Goal: Check status

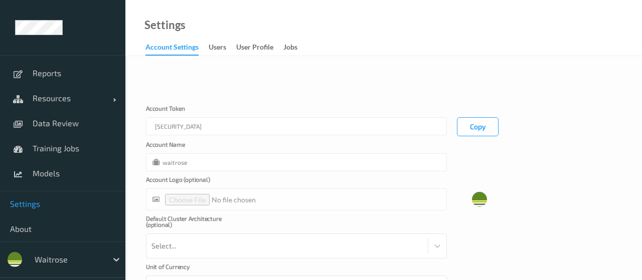
type input "waitrose"
type input "**"
type input "*"
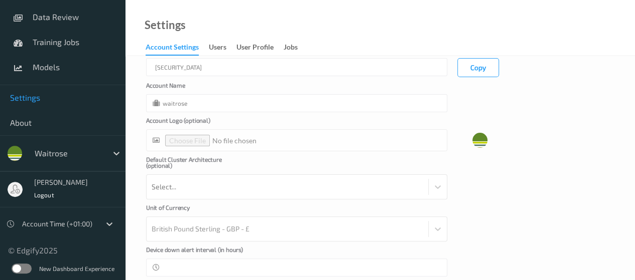
scroll to position [109, 0]
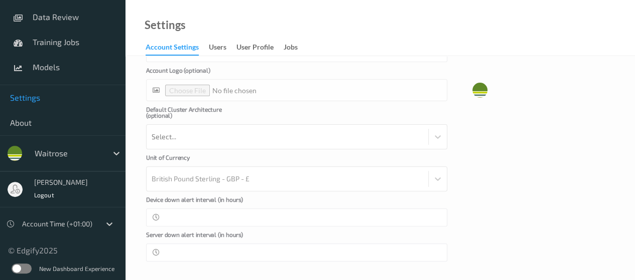
click at [23, 267] on label at bounding box center [22, 269] width 20 height 10
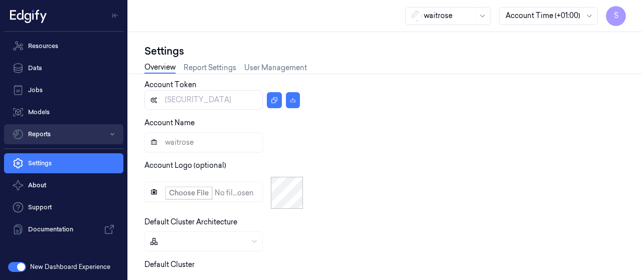
click at [112, 136] on icon "button" at bounding box center [112, 134] width 6 height 6
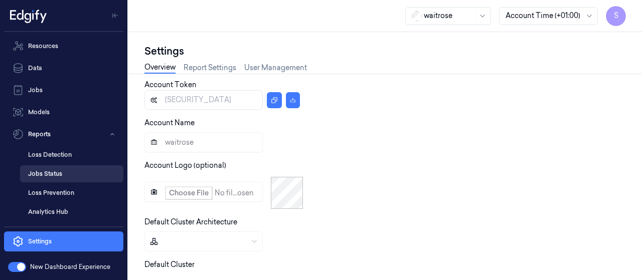
click at [43, 175] on link "Jobs Status" at bounding box center [71, 174] width 103 height 17
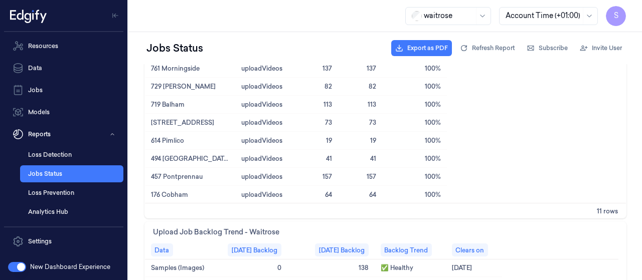
scroll to position [50, 0]
